Goal: Check status: Check status

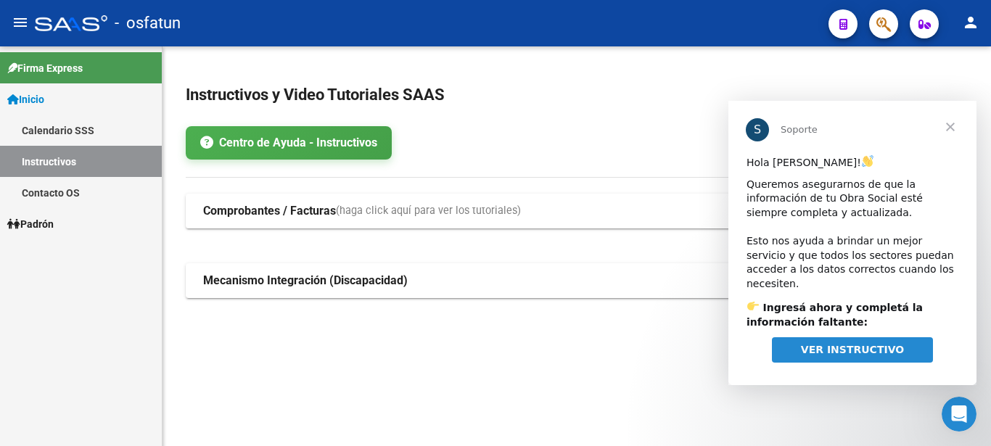
click at [81, 228] on link "Padrón" at bounding box center [81, 223] width 162 height 31
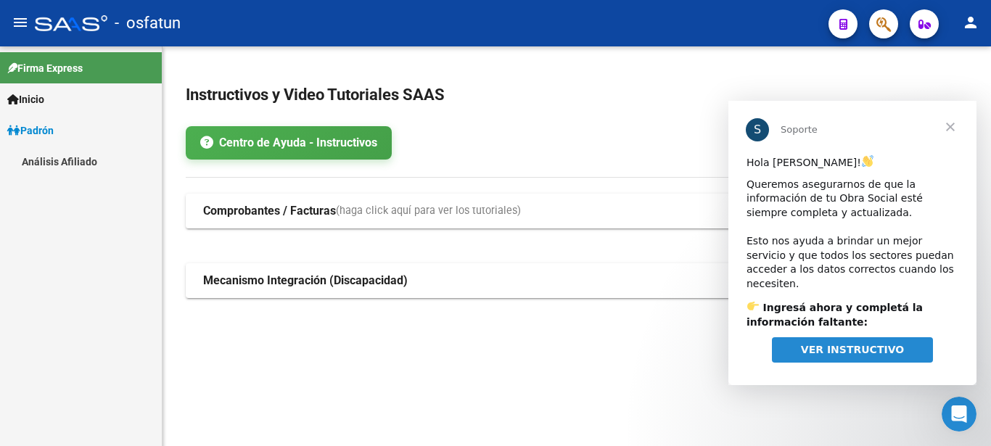
click at [88, 166] on link "Análisis Afiliado" at bounding box center [81, 161] width 162 height 31
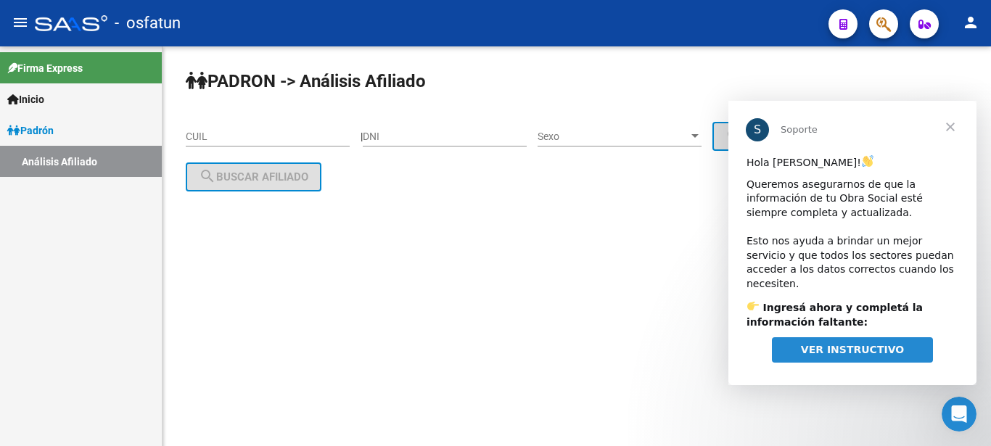
click at [244, 133] on input "CUIL" at bounding box center [268, 137] width 164 height 12
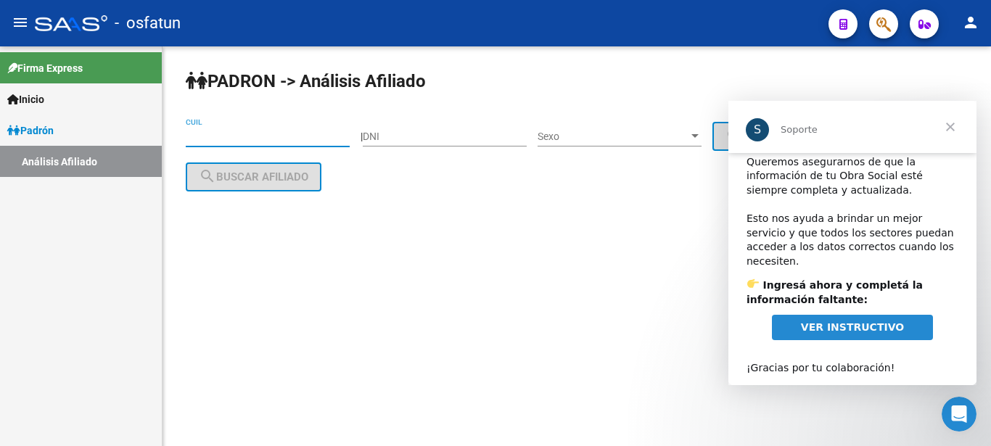
click at [947, 131] on span "Cerrar" at bounding box center [950, 127] width 52 height 52
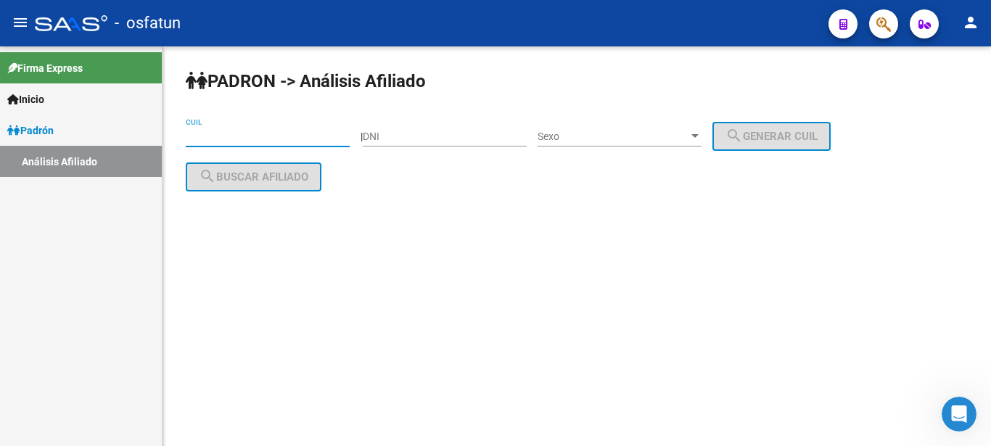
click at [244, 137] on input "CUIL" at bounding box center [268, 137] width 164 height 12
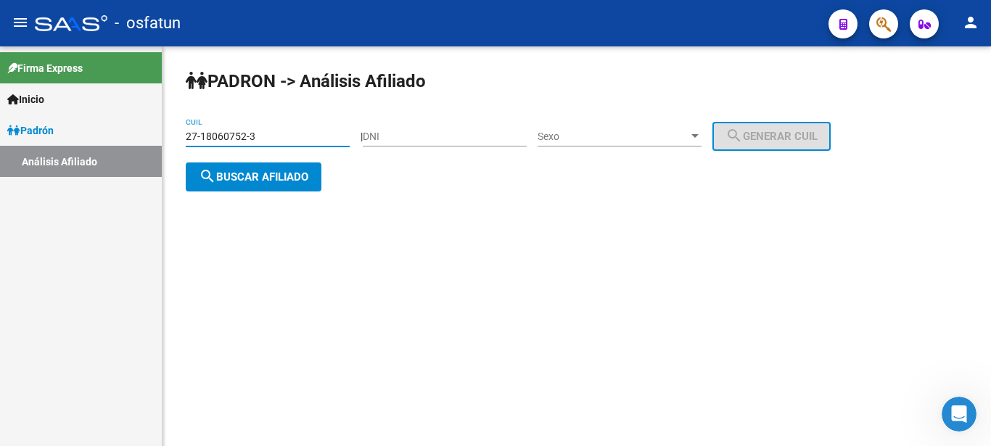
type input "27-18060752-3"
click at [285, 191] on button "search Buscar afiliado" at bounding box center [254, 176] width 136 height 29
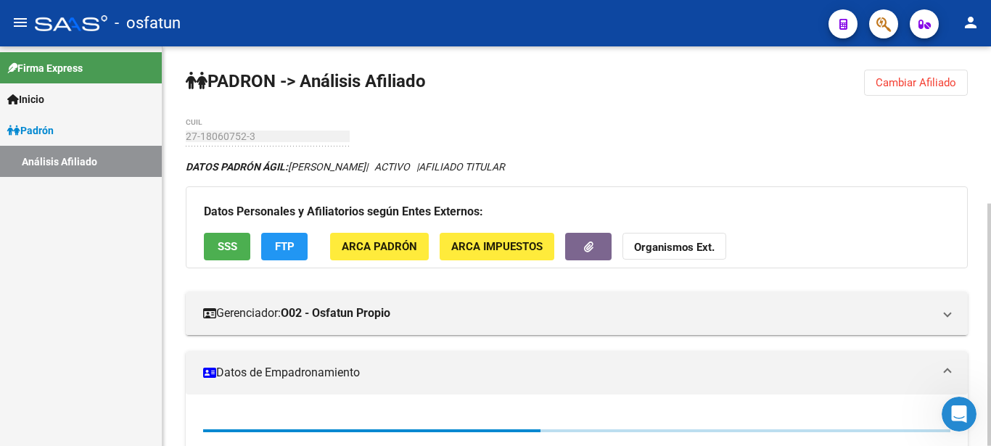
click at [679, 239] on button "Organismos Ext." at bounding box center [674, 246] width 104 height 27
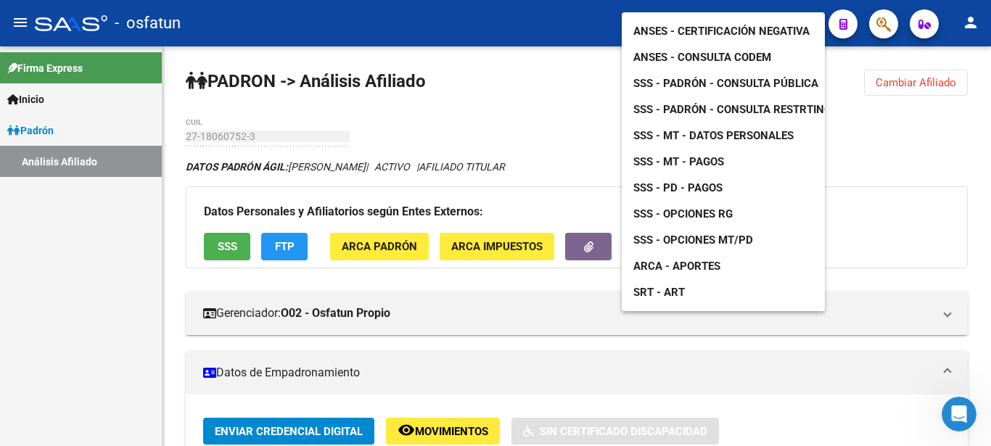
click at [690, 25] on span "ANSES - Certificación Negativa" at bounding box center [721, 31] width 176 height 13
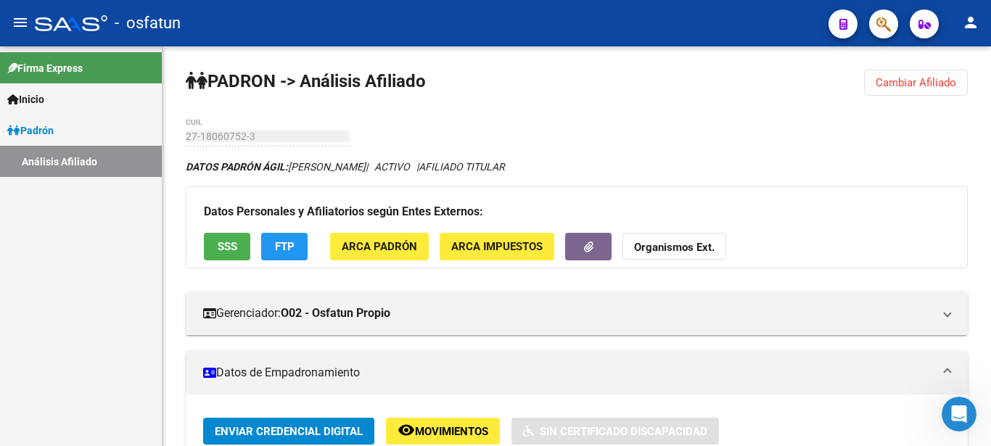
click at [71, 128] on link "Padrón" at bounding box center [81, 130] width 162 height 31
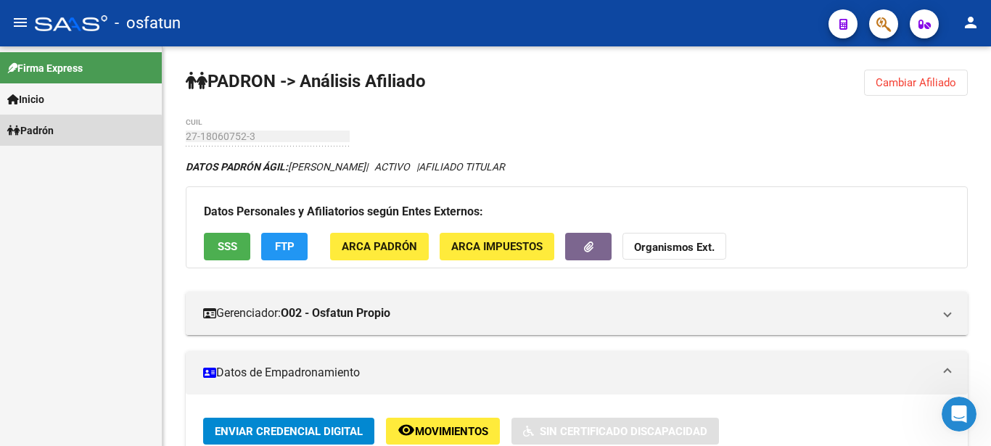
click at [78, 132] on link "Padrón" at bounding box center [81, 130] width 162 height 31
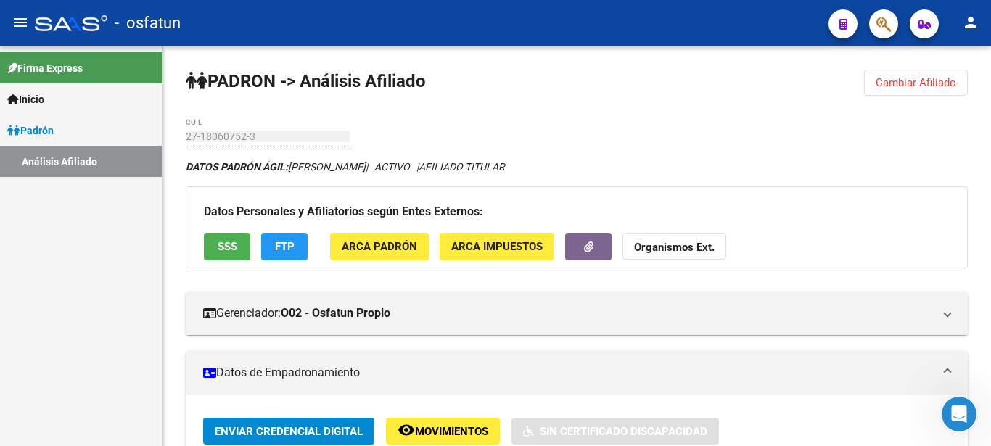
click at [86, 164] on link "Análisis Afiliado" at bounding box center [81, 161] width 162 height 31
click at [896, 88] on button "Cambiar Afiliado" at bounding box center [916, 83] width 104 height 26
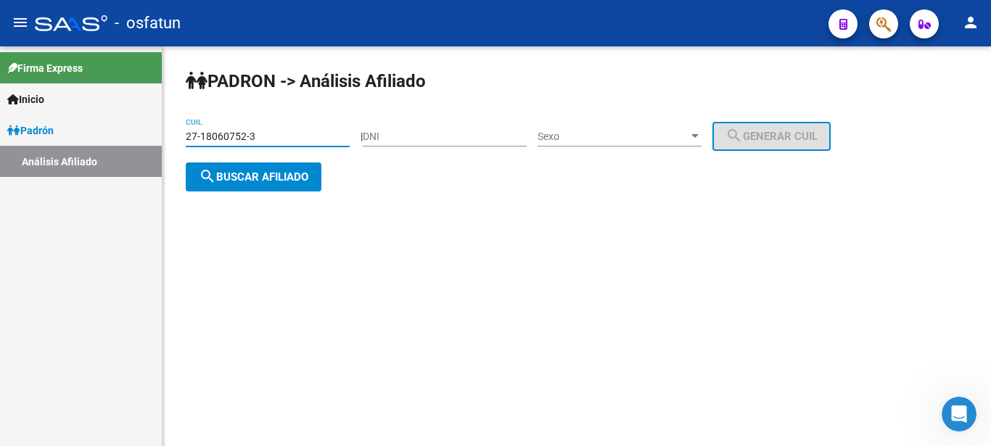
drag, startPoint x: 320, startPoint y: 138, endPoint x: 173, endPoint y: 119, distance: 148.4
click at [186, 131] on input "27-18060752-3" at bounding box center [268, 137] width 164 height 12
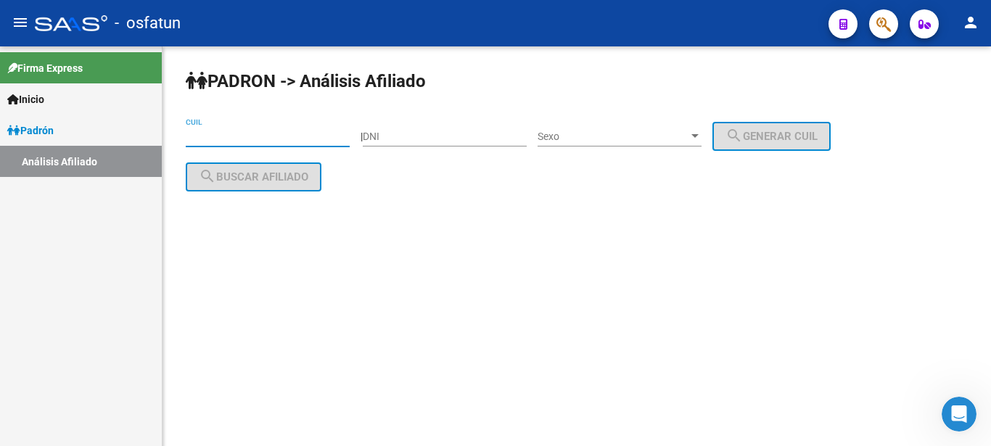
paste input "27-18060752-3"
type input "27-18060752-3"
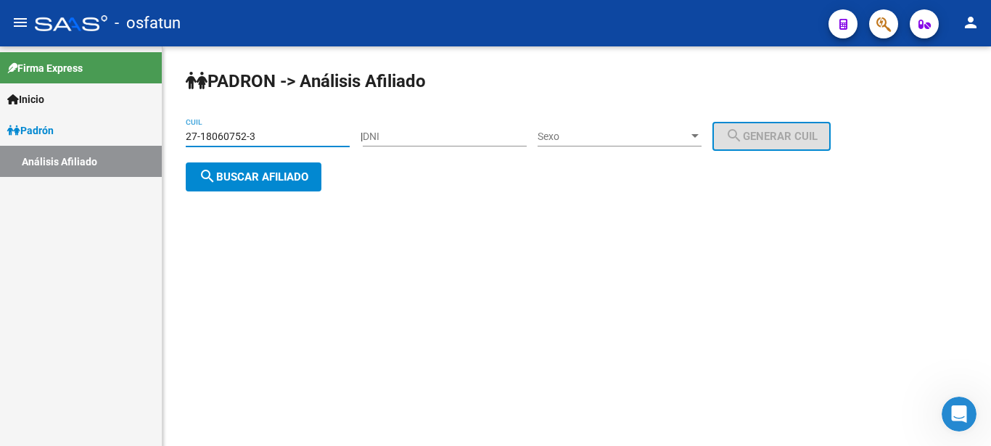
click at [269, 181] on span "search Buscar afiliado" at bounding box center [254, 176] width 110 height 13
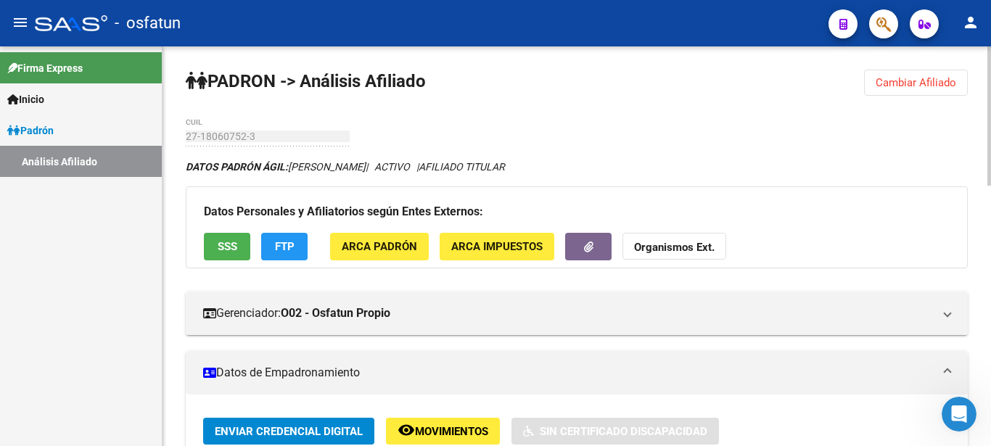
click at [657, 250] on strong "Organismos Ext." at bounding box center [674, 248] width 81 height 13
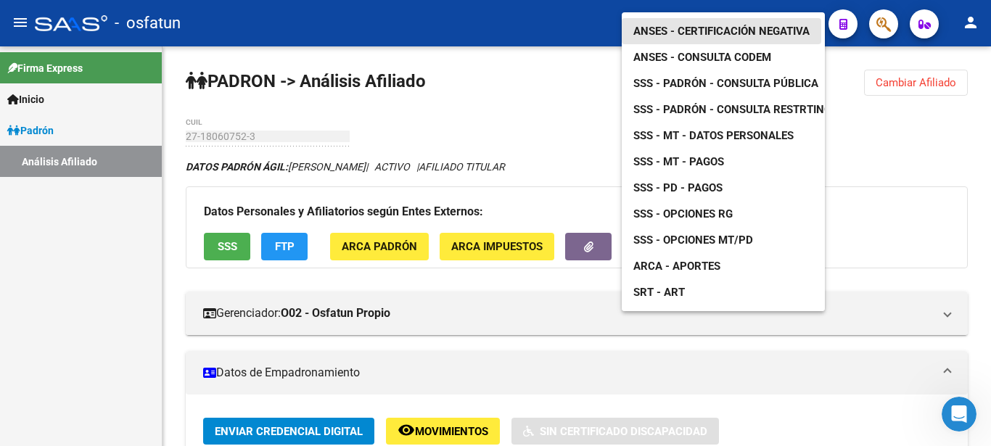
click at [677, 25] on span "ANSES - Certificación Negativa" at bounding box center [721, 31] width 176 height 13
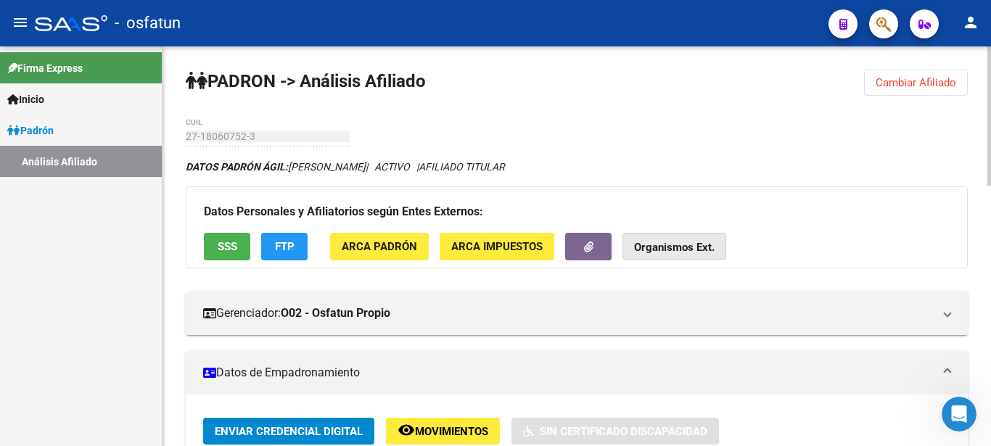
click at [696, 247] on strong "Organismos Ext." at bounding box center [674, 248] width 81 height 13
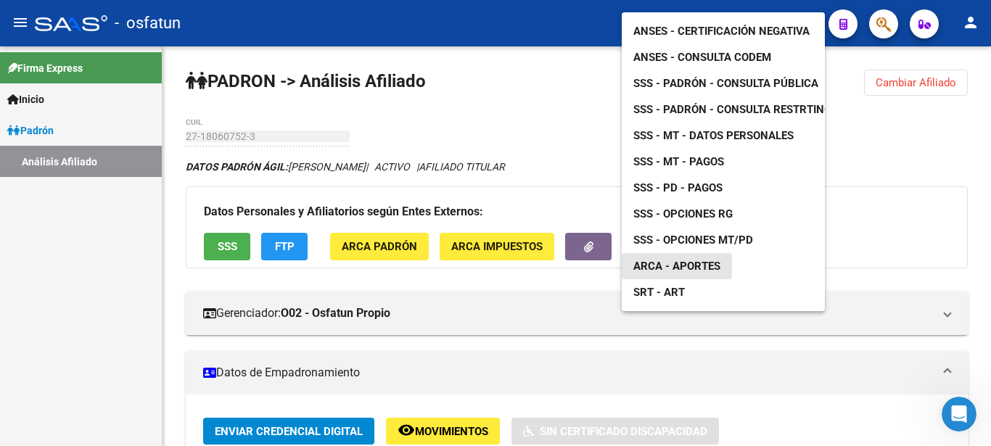
click at [695, 260] on span "ARCA - Aportes" at bounding box center [676, 266] width 87 height 13
